Goal: Information Seeking & Learning: Learn about a topic

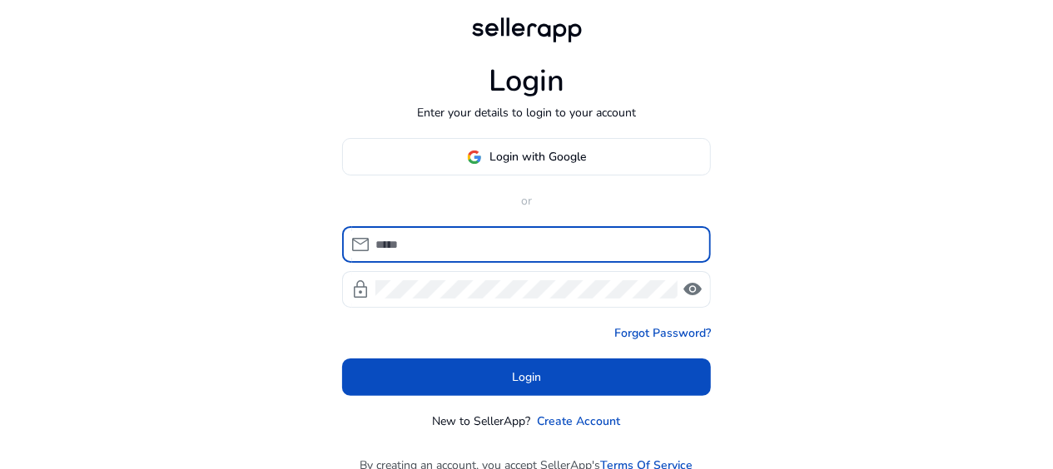
click at [409, 248] on input at bounding box center [536, 244] width 322 height 18
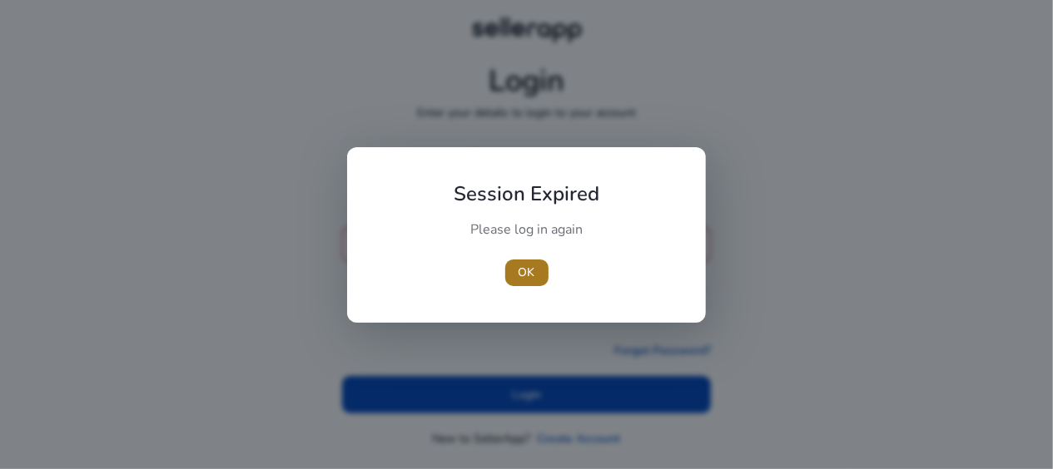
click at [523, 278] on span "OK" at bounding box center [526, 272] width 17 height 17
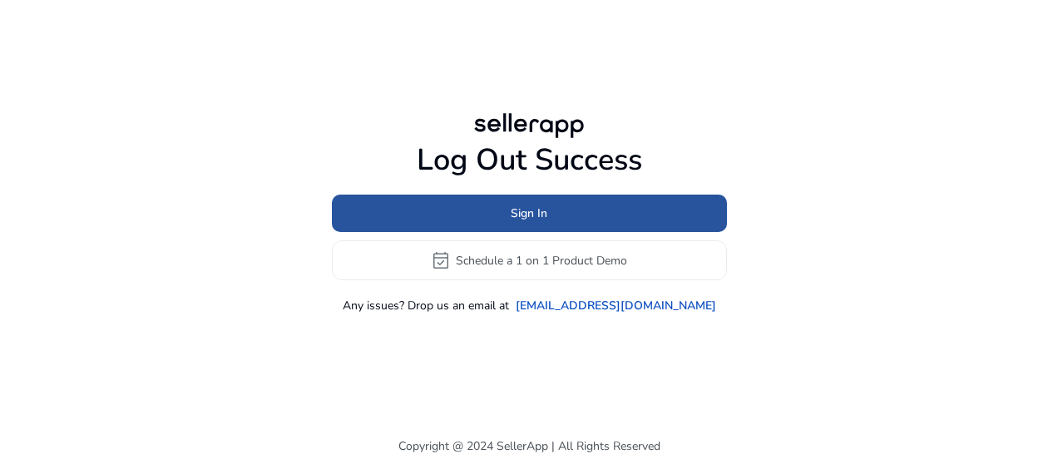
click at [524, 217] on span "Sign In" at bounding box center [529, 213] width 37 height 17
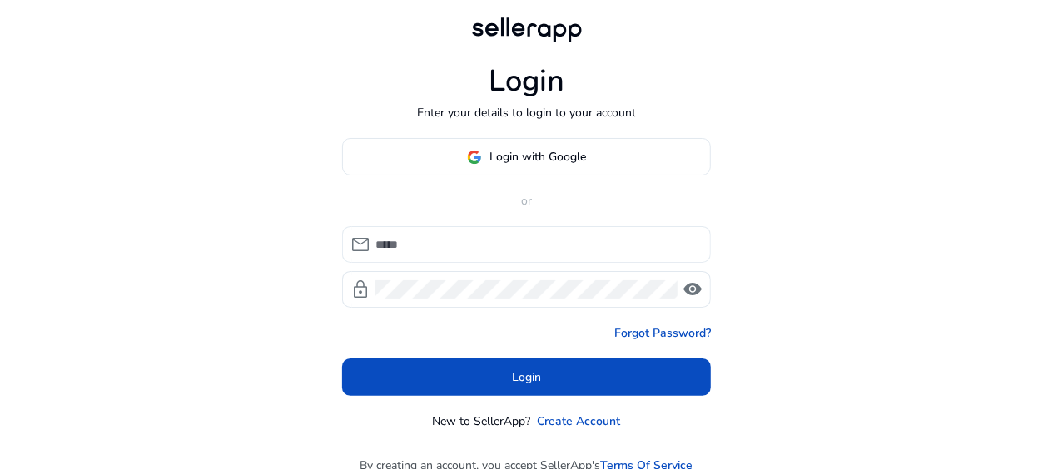
click at [409, 240] on input at bounding box center [536, 244] width 322 height 18
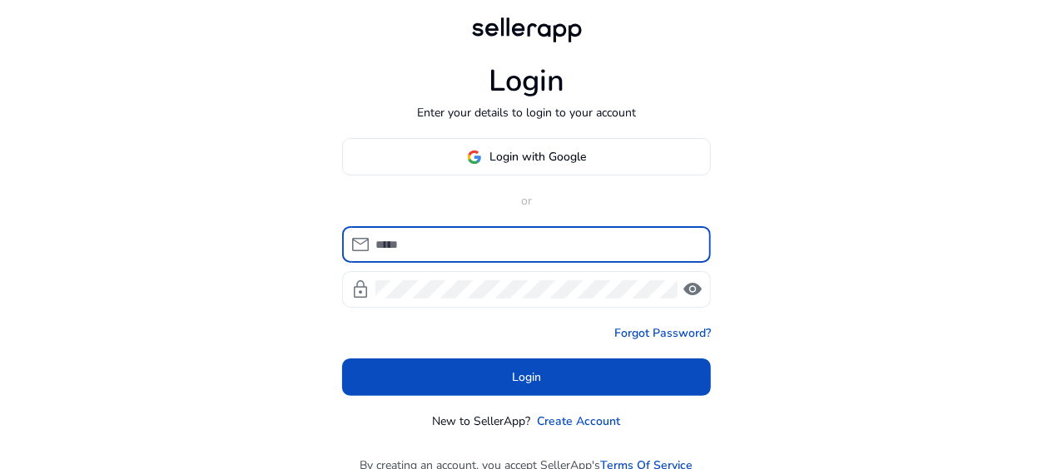
type input "**********"
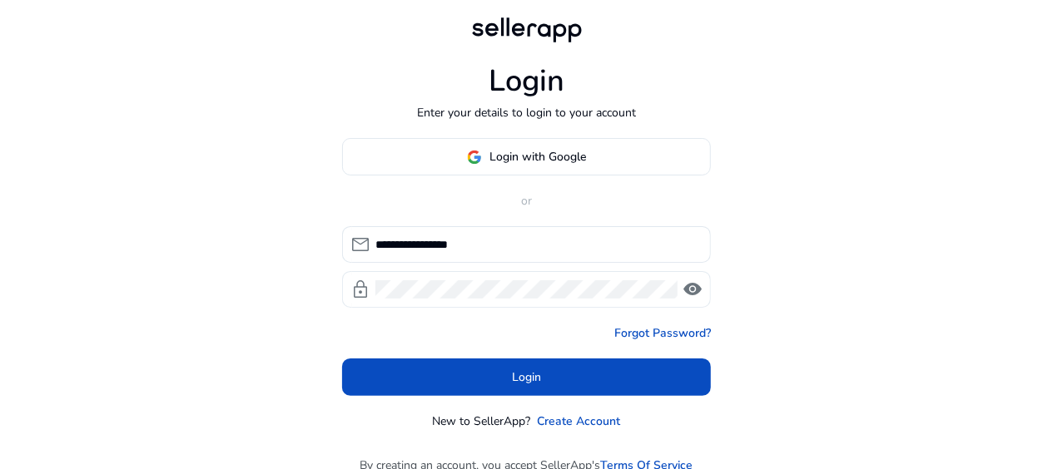
click at [694, 290] on span "visibility" at bounding box center [692, 290] width 20 height 20
click at [694, 290] on span "visibility_off" at bounding box center [692, 290] width 20 height 20
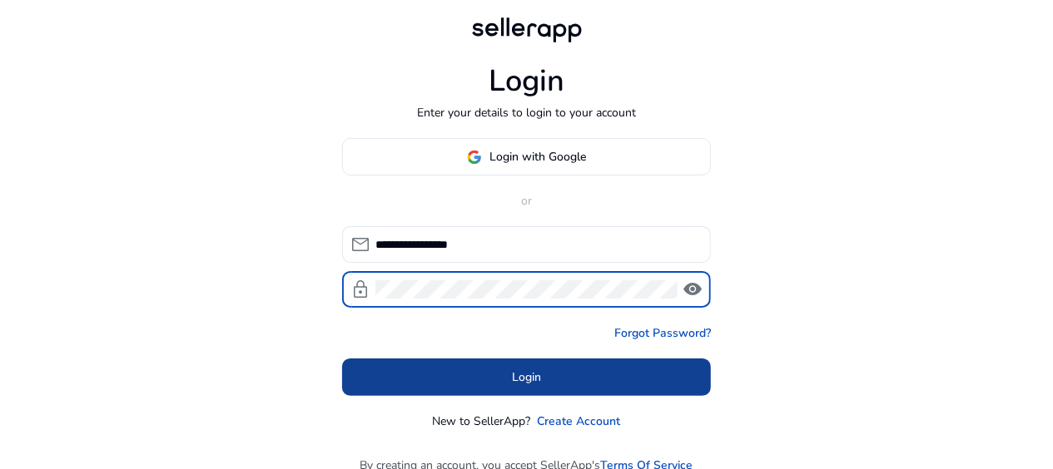
click at [597, 373] on span at bounding box center [526, 378] width 369 height 40
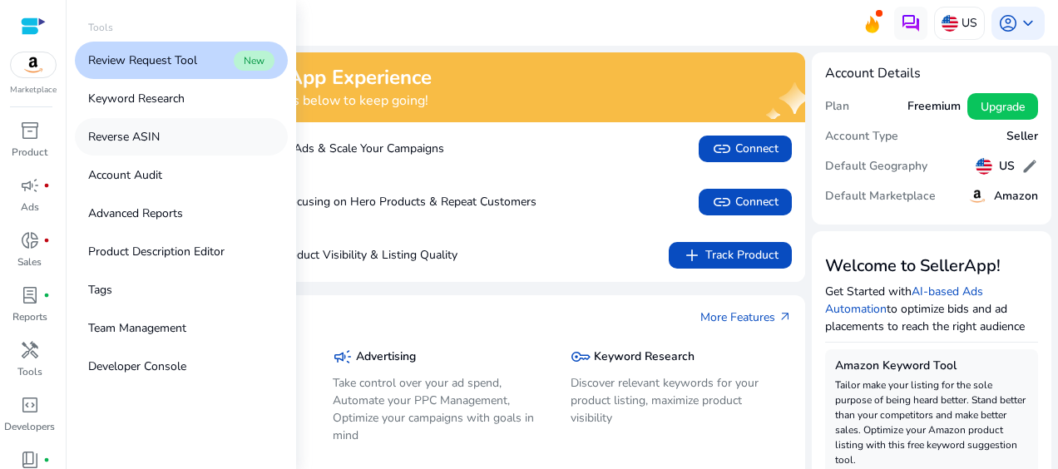
click at [157, 130] on p "Reverse ASIN" at bounding box center [124, 136] width 72 height 17
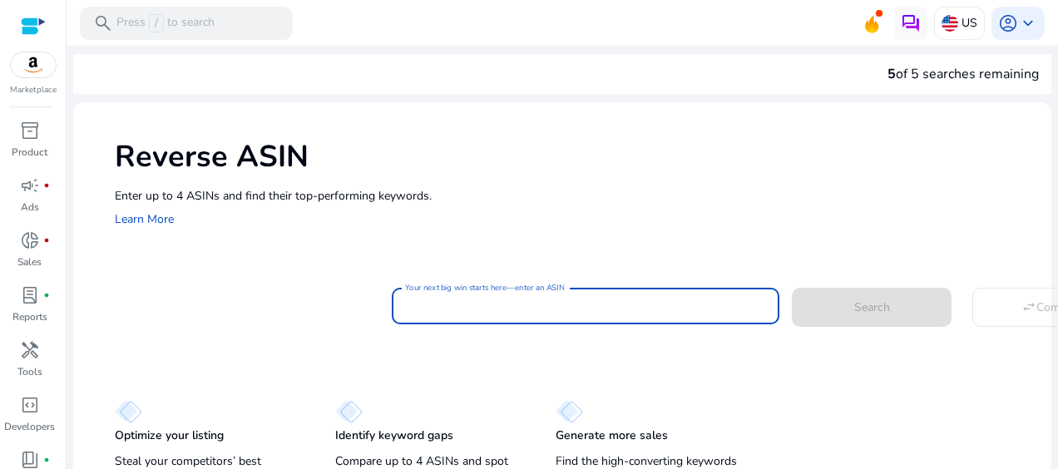
click at [409, 310] on input "Your next big win starts here—enter an ASIN" at bounding box center [585, 306] width 361 height 18
paste input "**********"
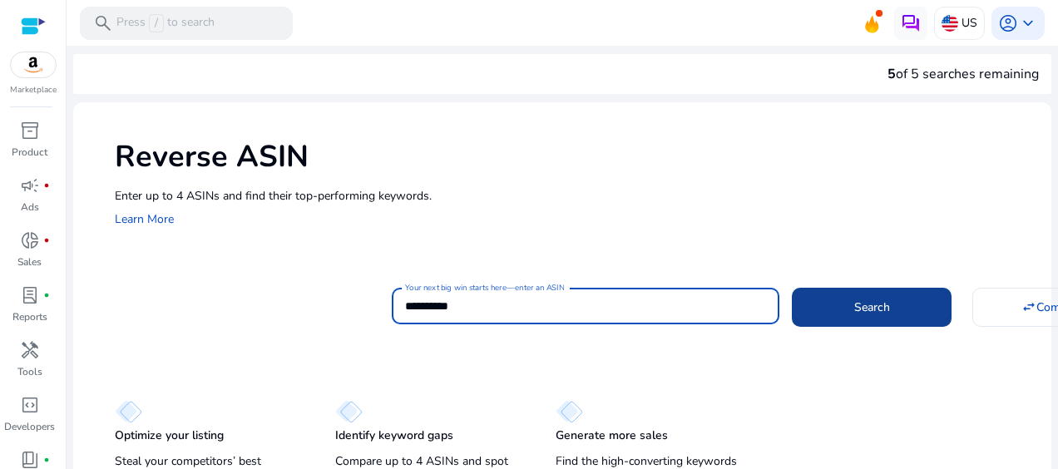
type input "**********"
click at [847, 316] on span at bounding box center [872, 307] width 160 height 40
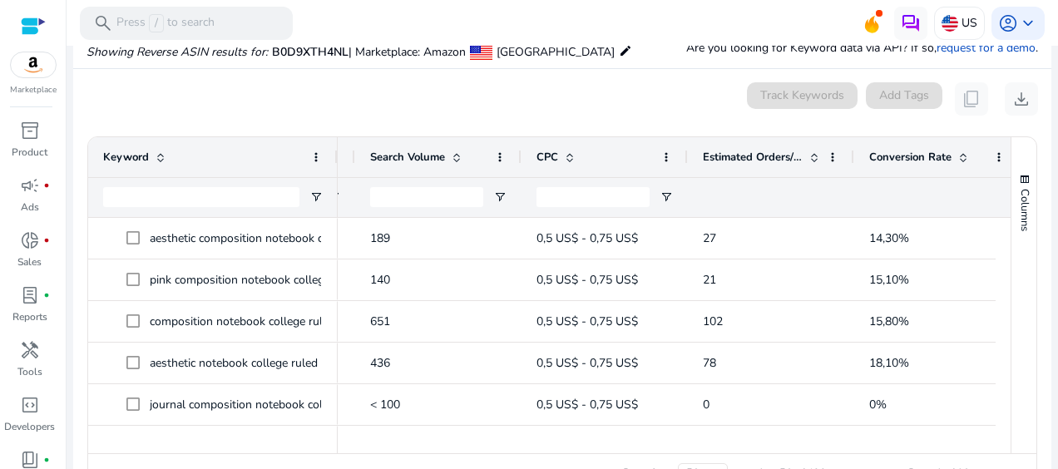
scroll to position [0, 200]
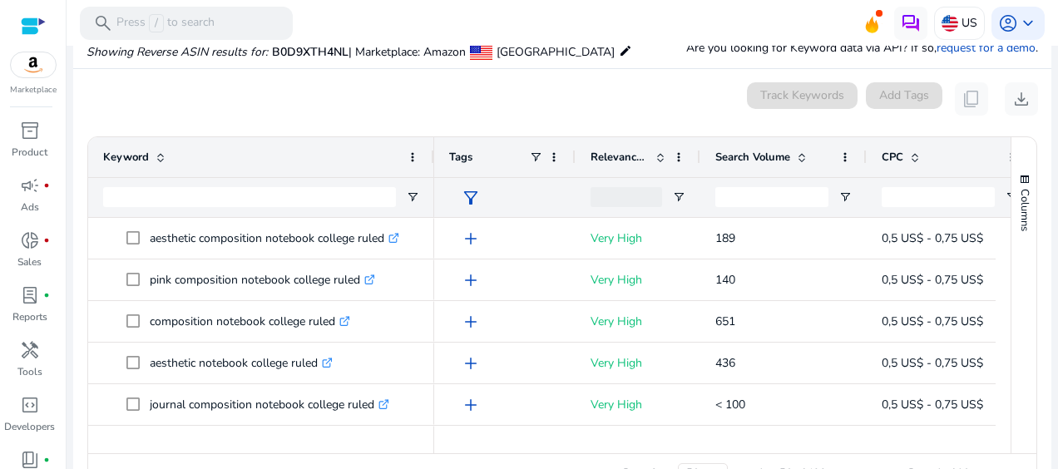
drag, startPoint x: 336, startPoint y: 155, endPoint x: 433, endPoint y: 163, distance: 96.9
click at [433, 163] on div at bounding box center [433, 157] width 7 height 40
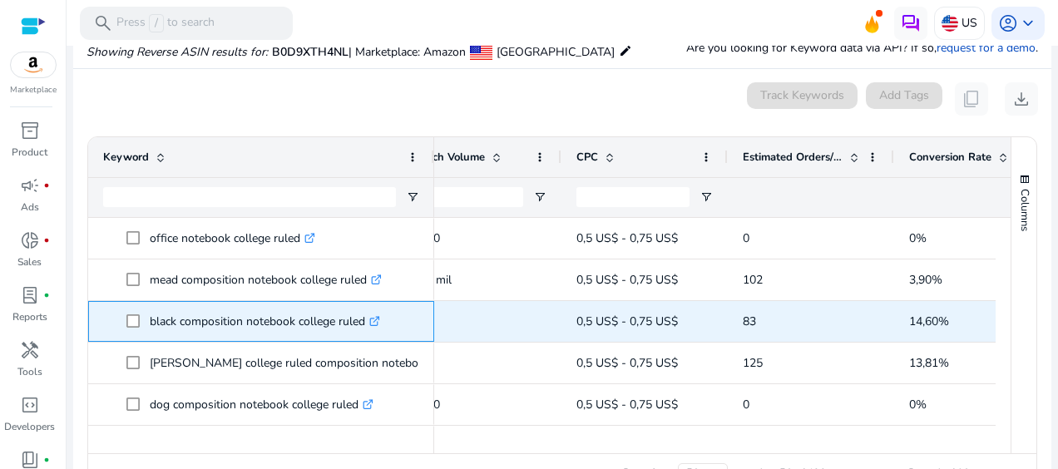
drag, startPoint x: 366, startPoint y: 327, endPoint x: 149, endPoint y: 330, distance: 217.2
click at [150, 330] on p "black composition notebook college ruled .st0{fill:#2c8af8}" at bounding box center [265, 322] width 230 height 34
copy p "black composition notebook college ruled"
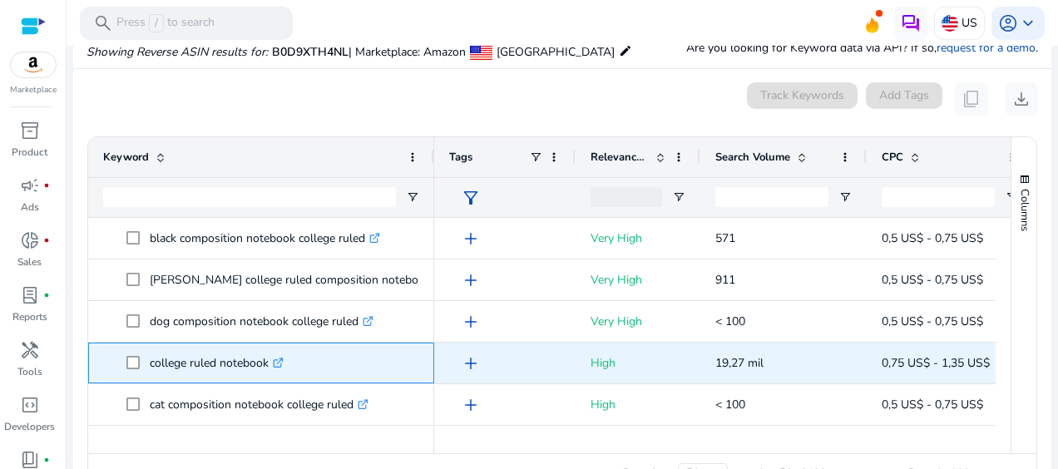
drag, startPoint x: 268, startPoint y: 366, endPoint x: 148, endPoint y: 371, distance: 119.9
click at [148, 371] on span "college ruled notebook .st0{fill:#2c8af8}" at bounding box center [272, 363] width 293 height 34
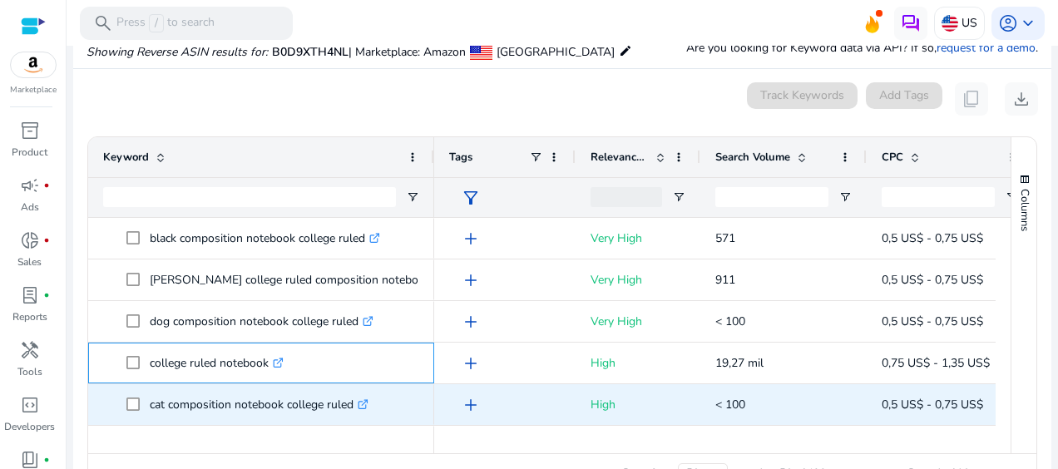
copy span "college ruled notebook"
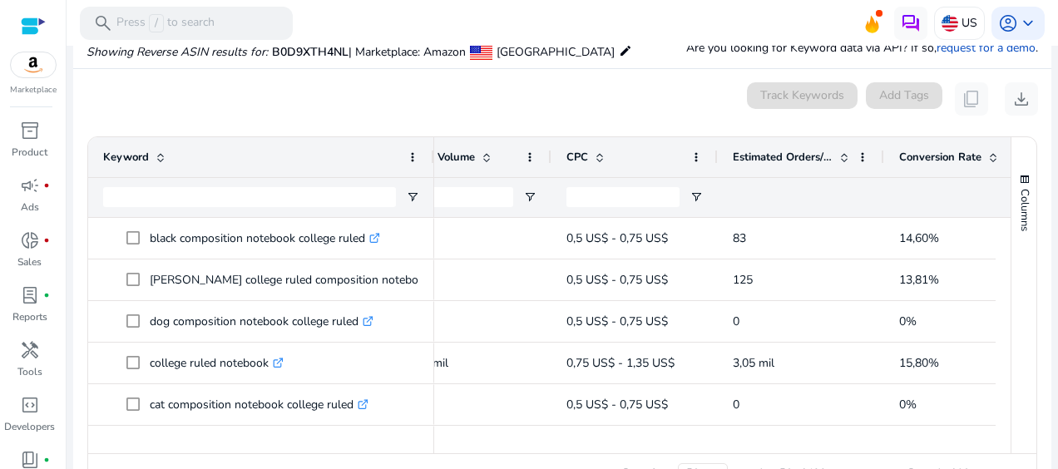
click at [1023, 372] on div "Columns" at bounding box center [1024, 295] width 25 height 316
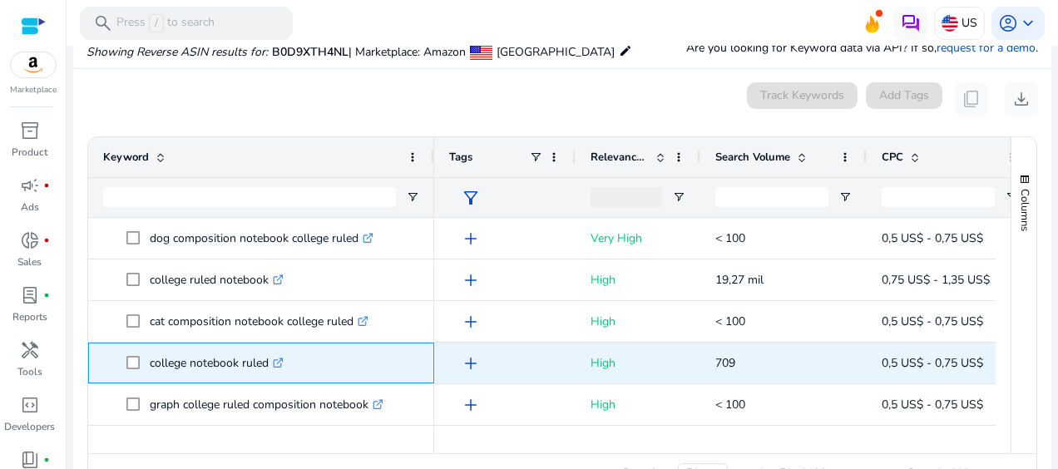
drag, startPoint x: 271, startPoint y: 364, endPoint x: 146, endPoint y: 349, distance: 125.7
click at [146, 349] on span "college notebook ruled .st0{fill:#2c8af8}" at bounding box center [272, 363] width 293 height 34
copy span "college notebook ruled"
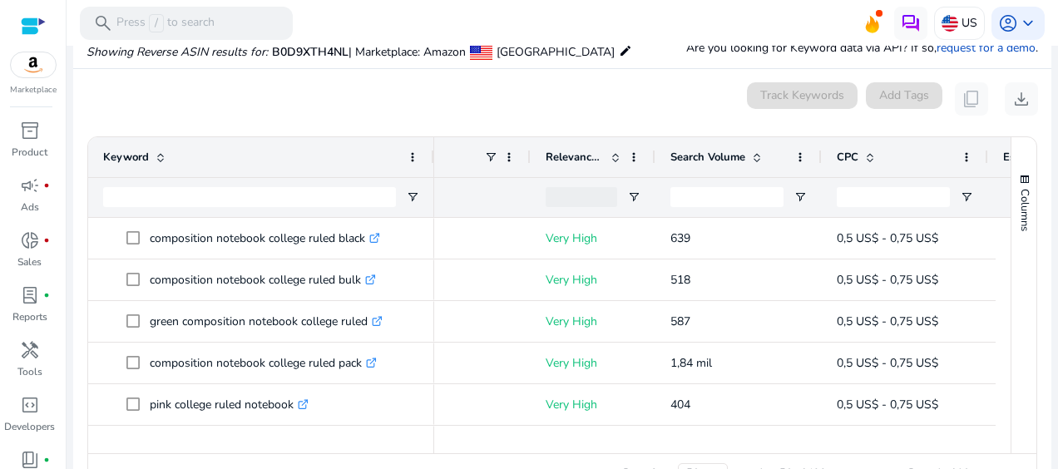
scroll to position [0, 73]
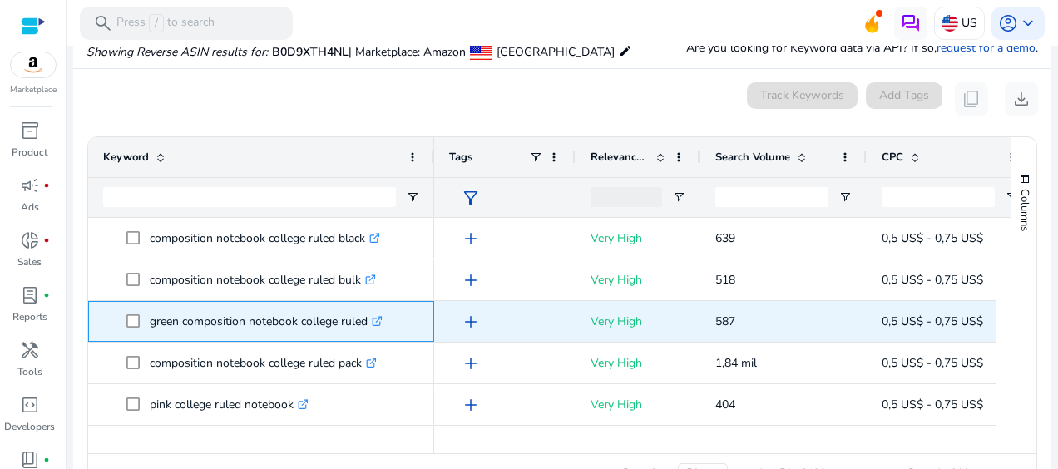
drag, startPoint x: 367, startPoint y: 323, endPoint x: 150, endPoint y: 321, distance: 217.2
click at [150, 321] on p "green composition notebook college ruled .st0{fill:#2c8af8}" at bounding box center [266, 322] width 233 height 34
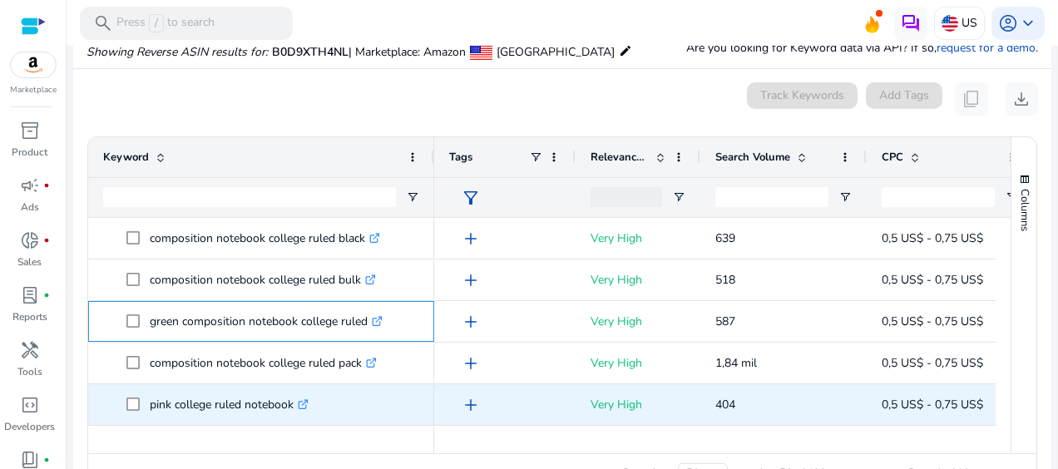
copy p "green composition notebook college ruled"
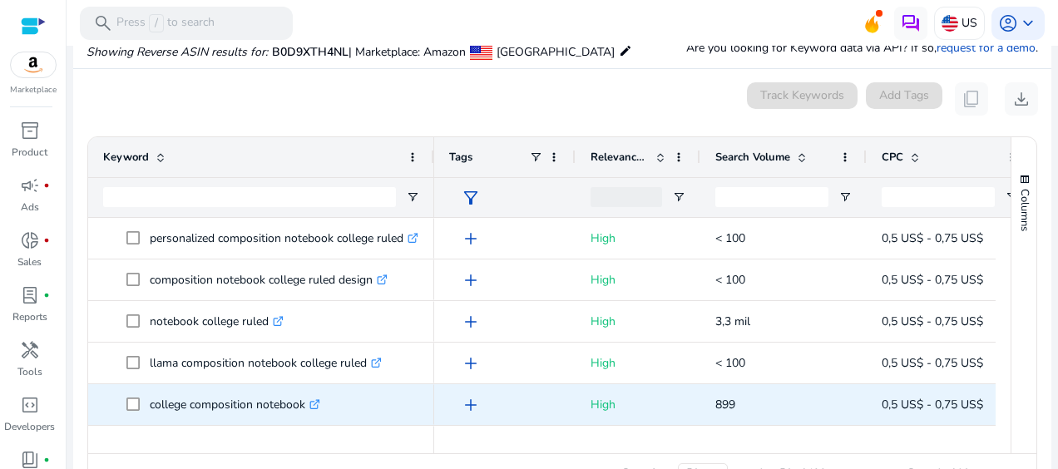
scroll to position [1331, 0]
